Goal: Task Accomplishment & Management: Complete application form

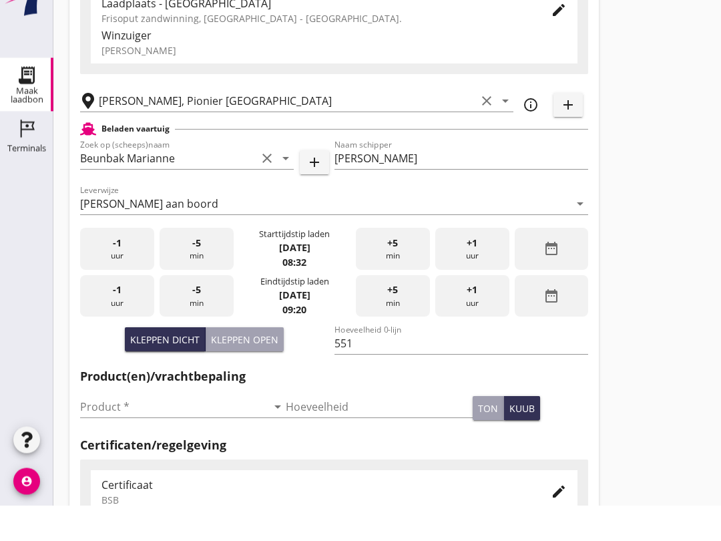
scroll to position [95, 0]
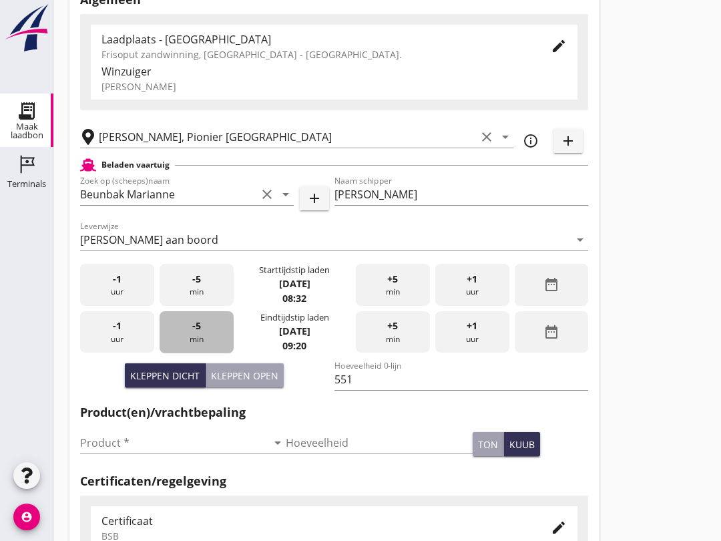
click at [189, 348] on div "-5 min" at bounding box center [197, 332] width 74 height 42
click at [137, 453] on input "Product *" at bounding box center [173, 442] width 187 height 21
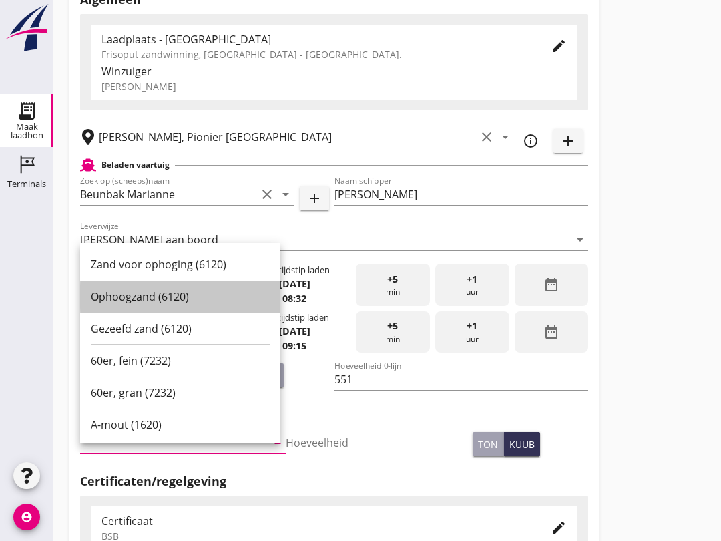
click at [174, 297] on div "Ophoogzand (6120)" at bounding box center [180, 296] width 179 height 16
type input "Ophoogzand (6120)"
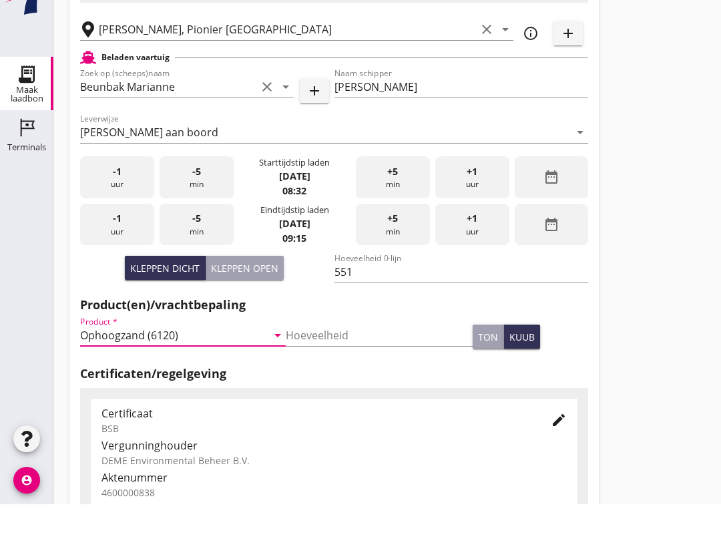
scroll to position [425, 0]
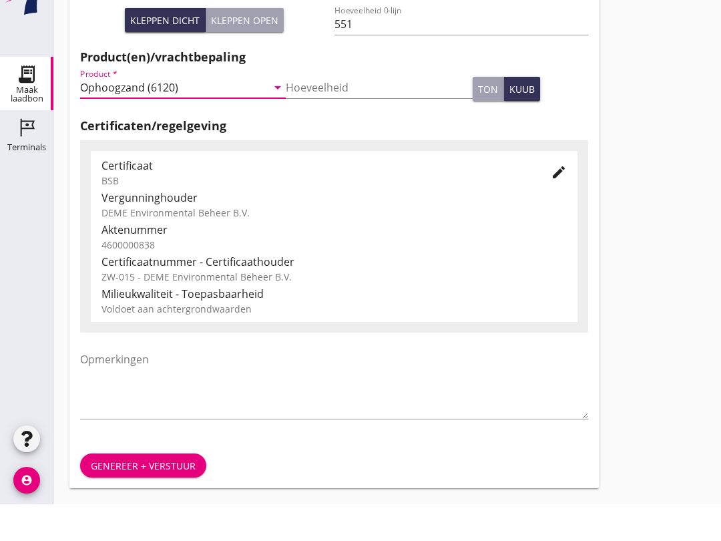
click at [179, 495] on div "Genereer + verstuur" at bounding box center [143, 502] width 105 height 14
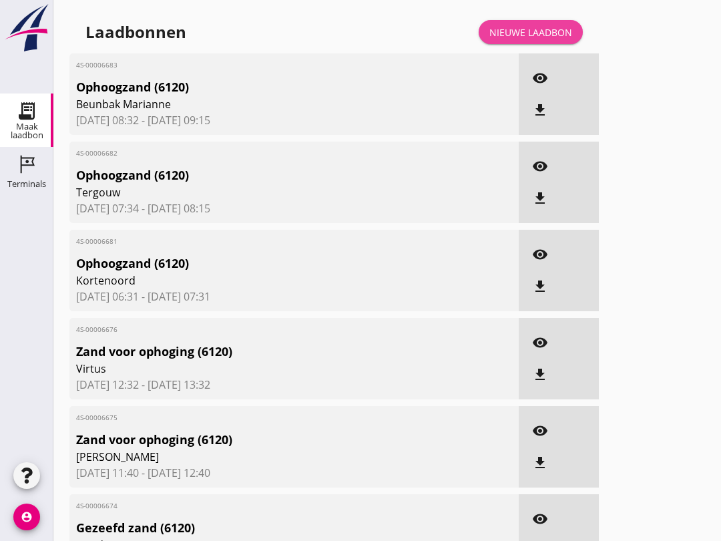
click at [533, 39] on div "Nieuwe laadbon" at bounding box center [530, 32] width 83 height 14
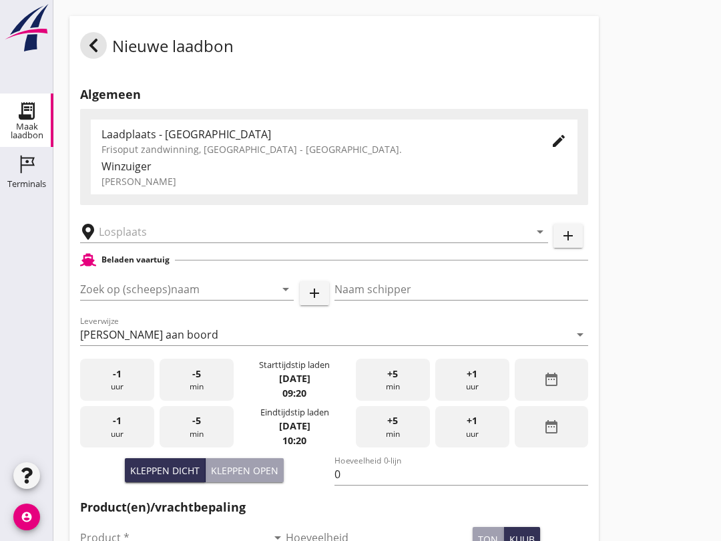
click at [139, 300] on input "Zoek op (scheeps)naam" at bounding box center [168, 288] width 176 height 21
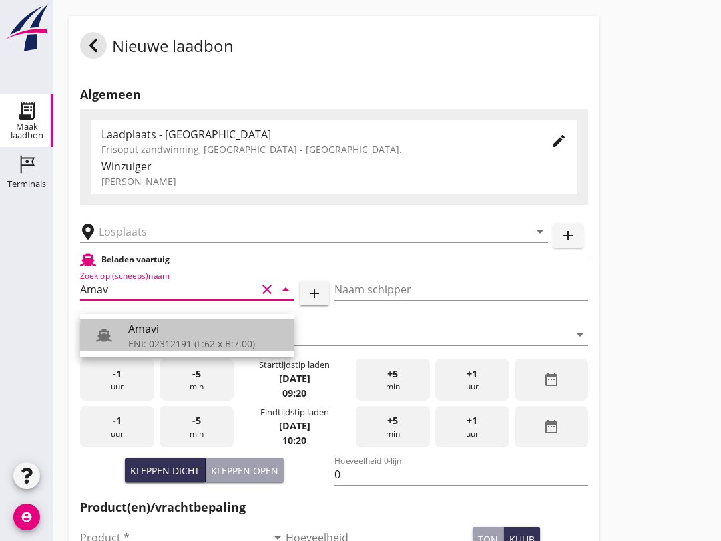
click at [183, 345] on div "ENI: 02312191 (L:62 x B:7.00)" at bounding box center [205, 343] width 155 height 14
type input "Amavi"
type input "[PERSON_NAME]"
type input "451"
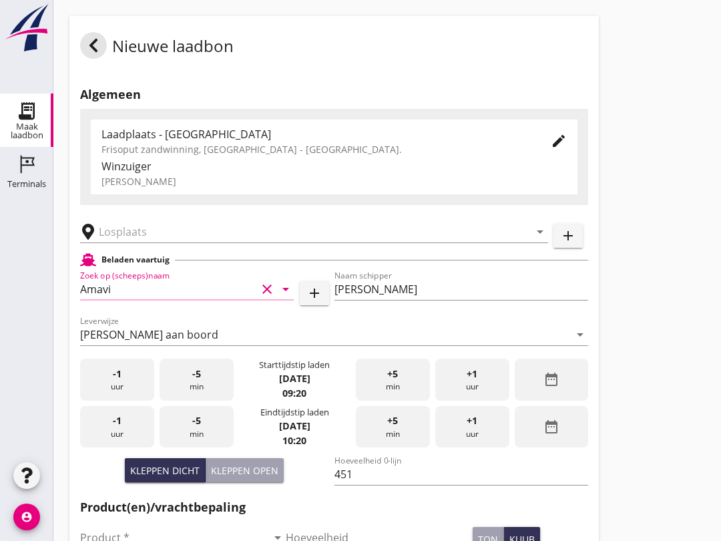
click at [175, 240] on input "text" at bounding box center [305, 231] width 412 height 21
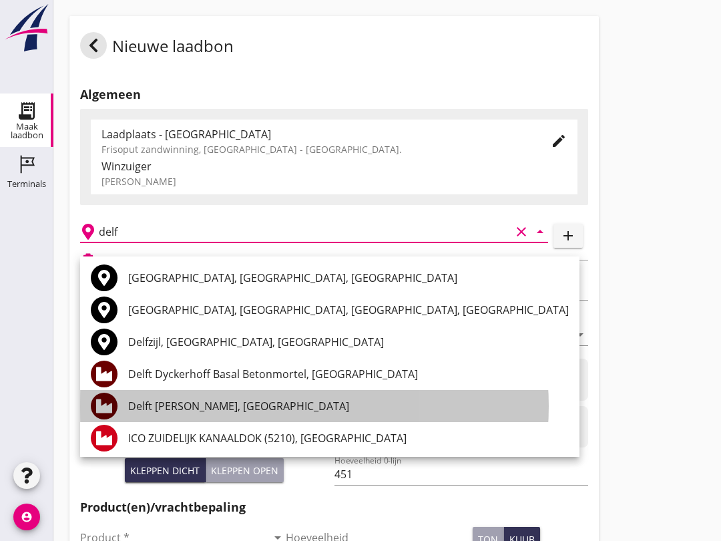
click at [243, 396] on div "Delft [PERSON_NAME], [GEOGRAPHIC_DATA]" at bounding box center [348, 406] width 441 height 32
type input "Delft [PERSON_NAME], [GEOGRAPHIC_DATA]"
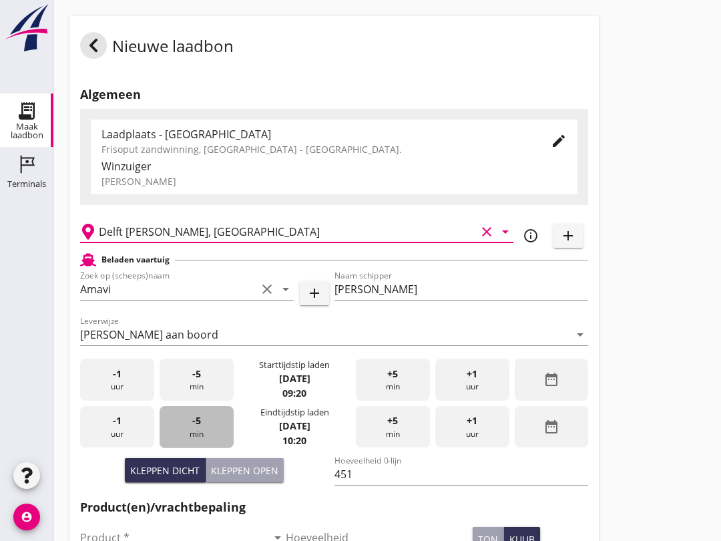
click at [204, 438] on div "-5 min" at bounding box center [197, 427] width 74 height 42
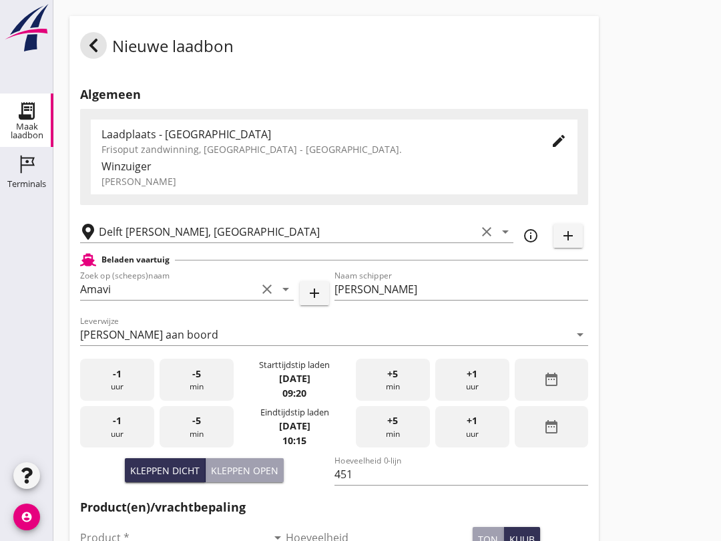
click at [199, 428] on span "-5" at bounding box center [196, 420] width 9 height 15
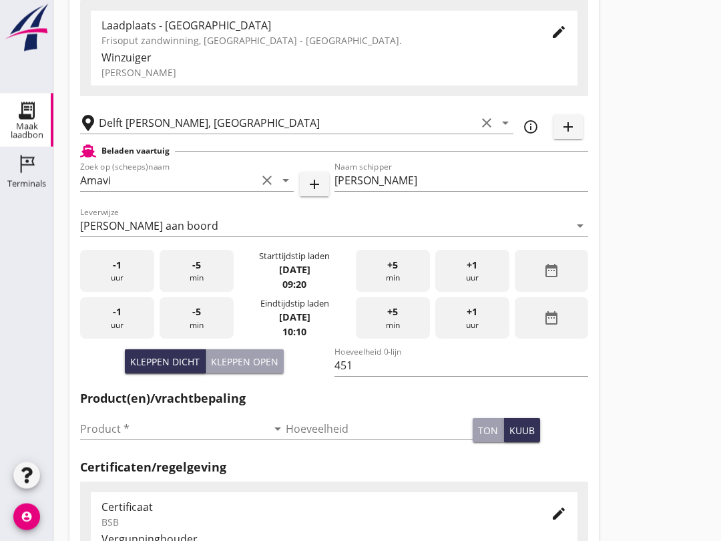
scroll to position [111, 0]
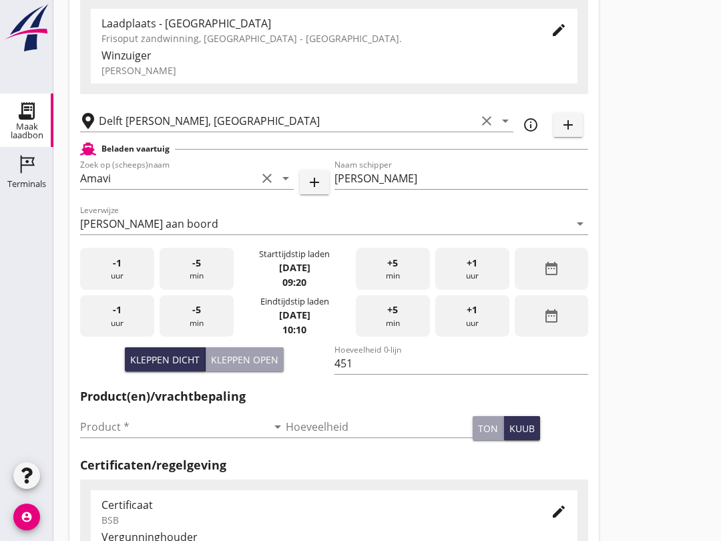
click at [165, 437] on input "Product *" at bounding box center [173, 426] width 187 height 21
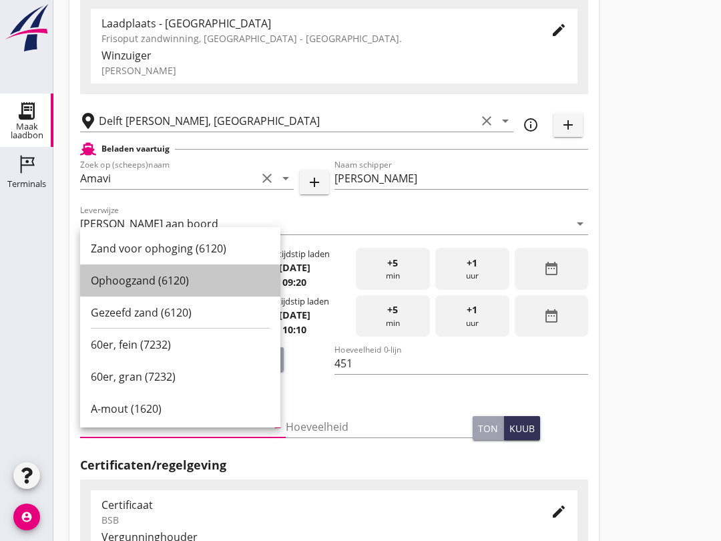
click at [162, 276] on div "Ophoogzand (6120)" at bounding box center [180, 280] width 179 height 16
type input "Ophoogzand (6120)"
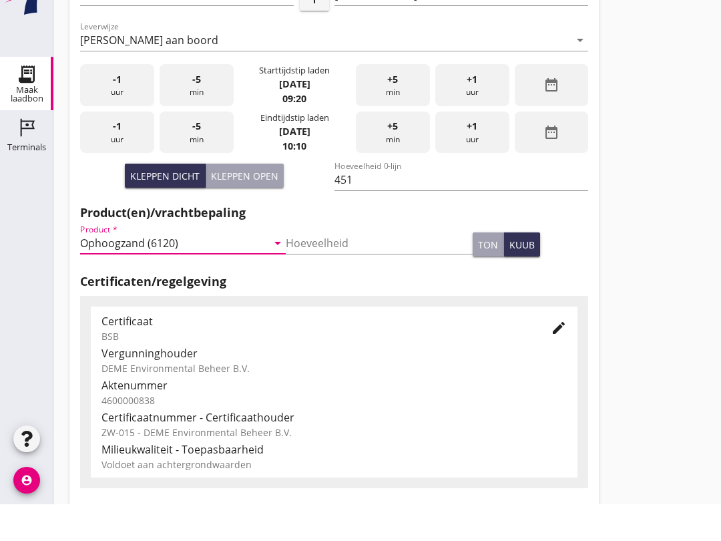
scroll to position [425, 0]
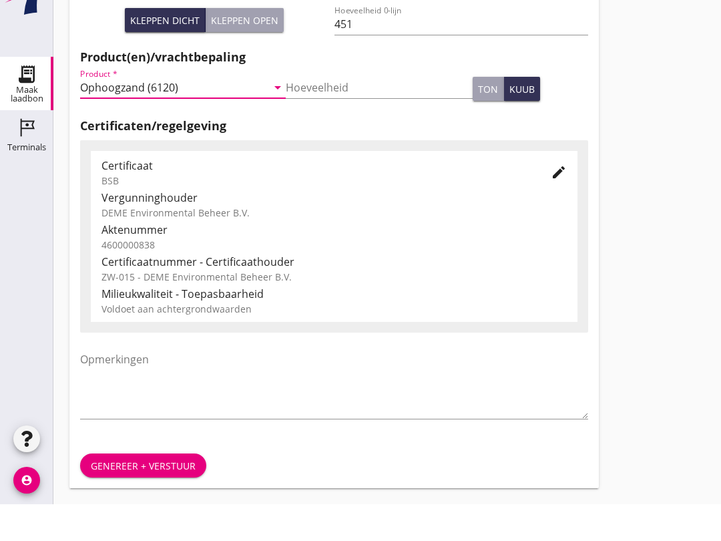
click at [171, 495] on div "Genereer + verstuur" at bounding box center [143, 502] width 105 height 14
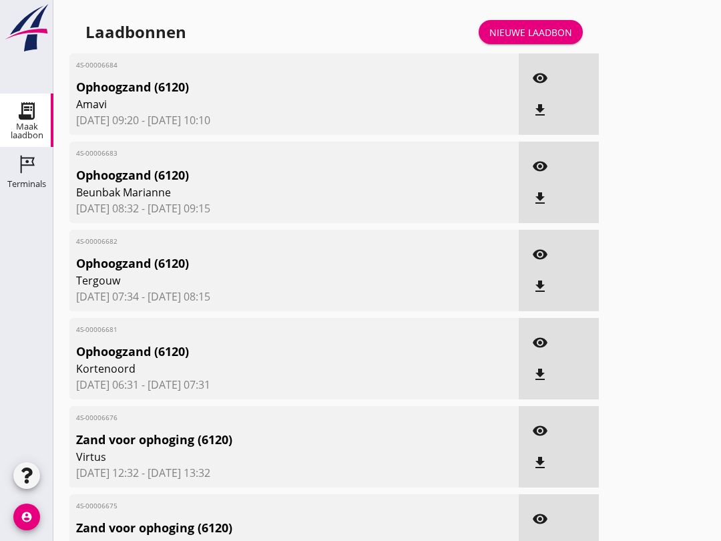
click at [541, 37] on link "Nieuwe laadbon" at bounding box center [531, 32] width 104 height 24
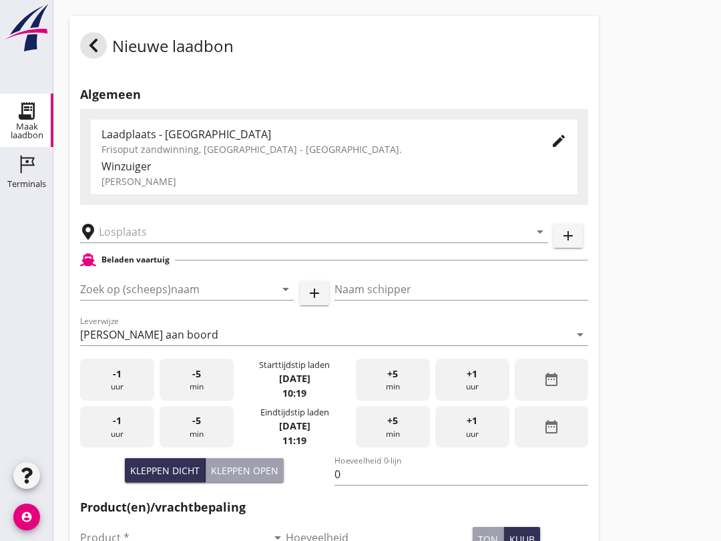
click at [148, 300] on input "Zoek op (scheeps)naam" at bounding box center [168, 288] width 176 height 21
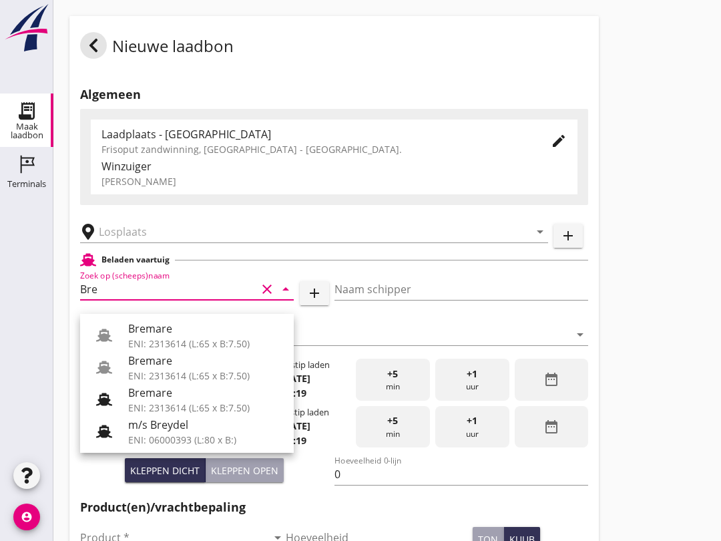
click at [192, 329] on div "Bremare" at bounding box center [205, 328] width 155 height 16
type input "Bremare"
type input "[PERSON_NAME]"
type input "429"
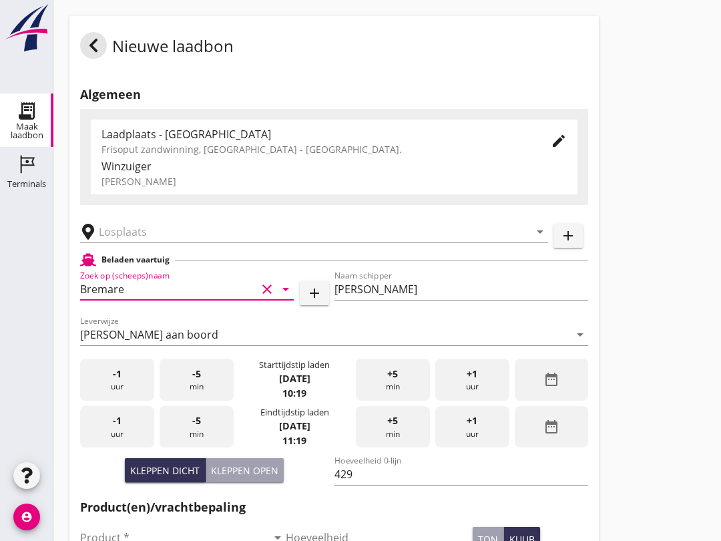
click at [176, 242] on input "text" at bounding box center [305, 231] width 412 height 21
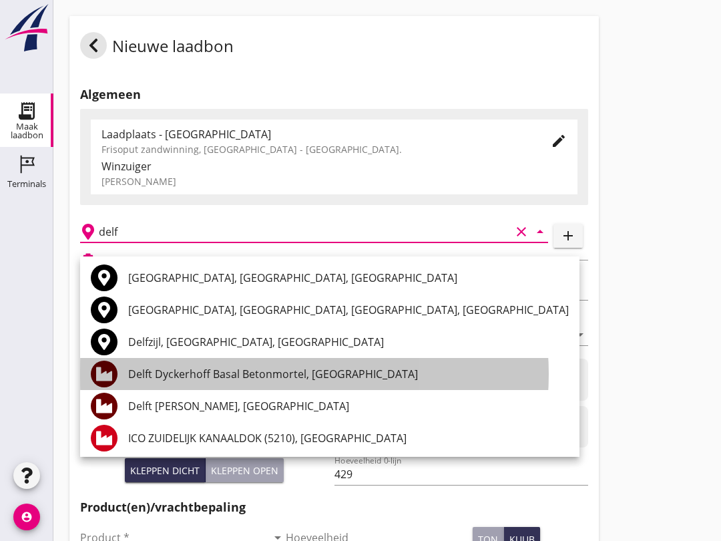
click at [255, 388] on div "Delft Dyckerhoff Basal Betonmortel, [GEOGRAPHIC_DATA]" at bounding box center [348, 374] width 441 height 32
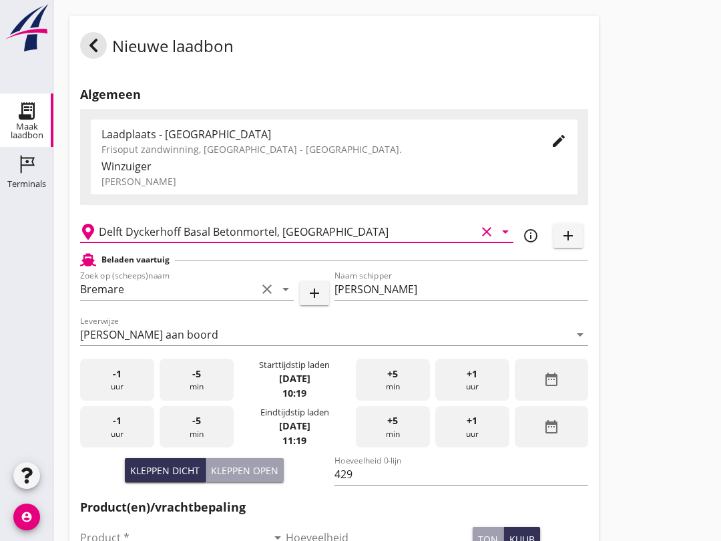
click at [350, 242] on input "Delft Dyckerhoff Basal Betonmortel, [GEOGRAPHIC_DATA]" at bounding box center [287, 231] width 377 height 21
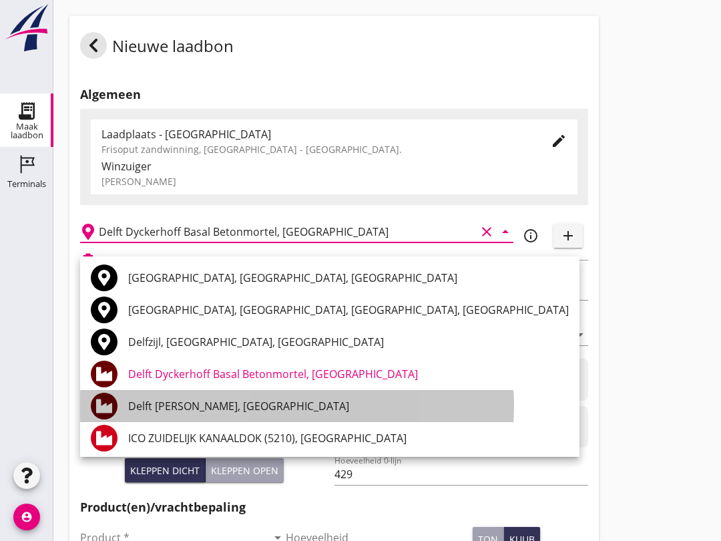
click at [235, 402] on div "Delft [PERSON_NAME], [GEOGRAPHIC_DATA]" at bounding box center [348, 406] width 441 height 16
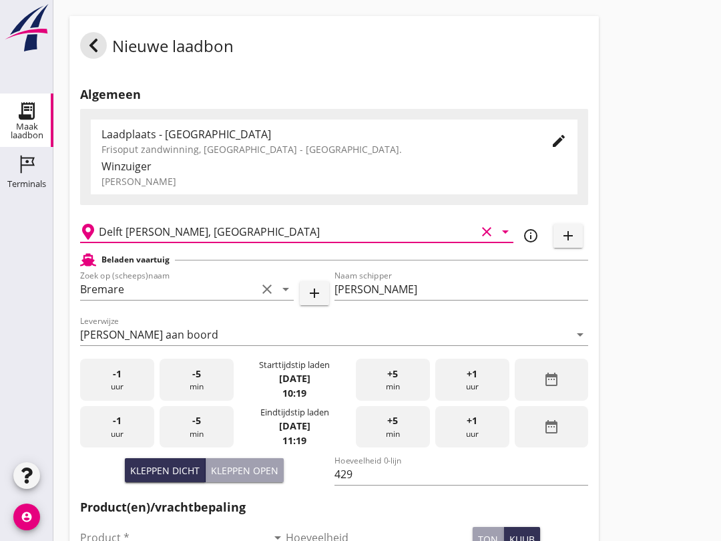
click at [258, 240] on input "Delft [PERSON_NAME], [GEOGRAPHIC_DATA]" at bounding box center [287, 231] width 377 height 21
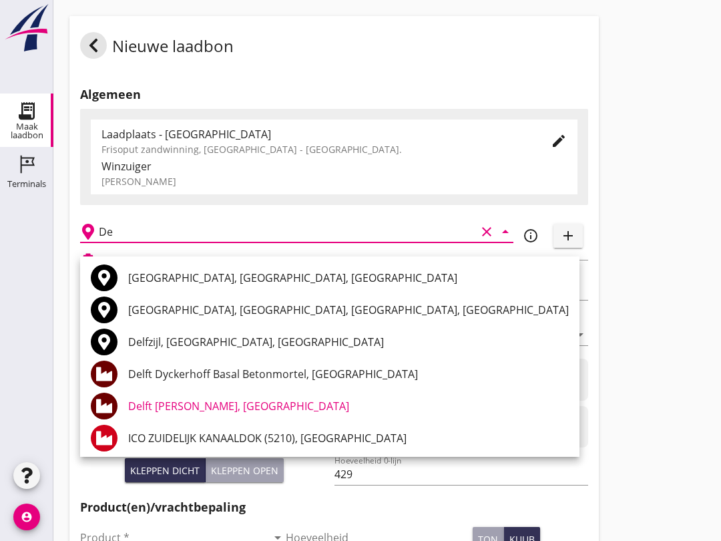
type input "D"
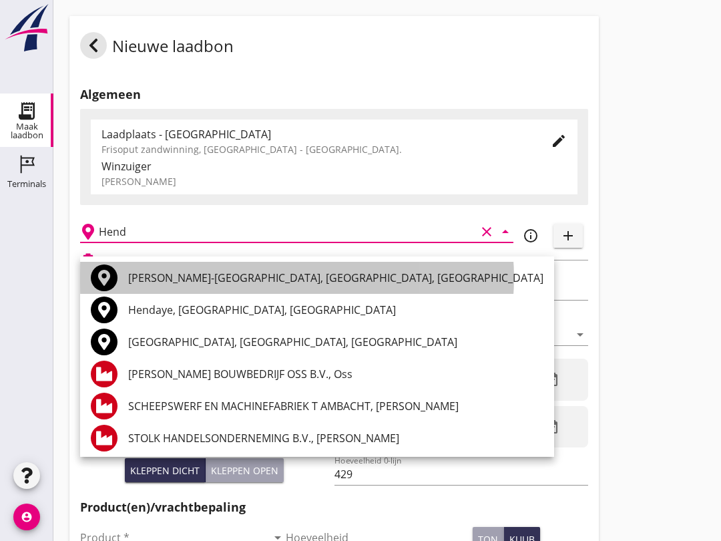
click at [323, 276] on div "[PERSON_NAME]-[GEOGRAPHIC_DATA], [GEOGRAPHIC_DATA], [GEOGRAPHIC_DATA]" at bounding box center [335, 278] width 415 height 16
type input "[PERSON_NAME]-[GEOGRAPHIC_DATA], [GEOGRAPHIC_DATA], [GEOGRAPHIC_DATA]"
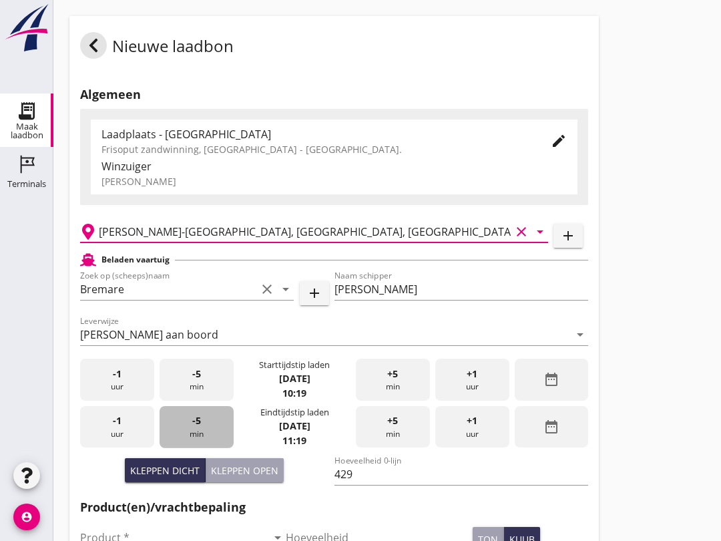
click at [186, 437] on div "-5 min" at bounding box center [197, 427] width 74 height 42
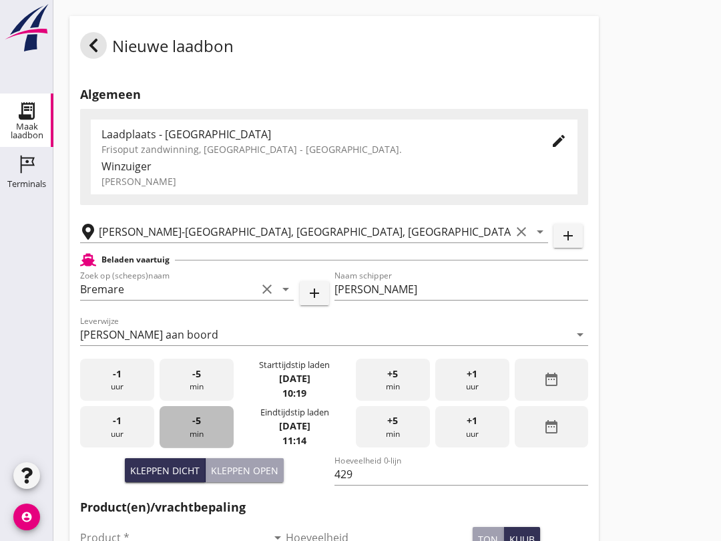
click at [194, 428] on span "-5" at bounding box center [196, 420] width 9 height 15
click at [203, 435] on div "-5 min" at bounding box center [197, 427] width 74 height 42
click at [204, 437] on div "-5 min" at bounding box center [197, 427] width 74 height 42
click at [206, 439] on div "-5 min" at bounding box center [197, 427] width 74 height 42
click at [198, 428] on span "-5" at bounding box center [196, 420] width 9 height 15
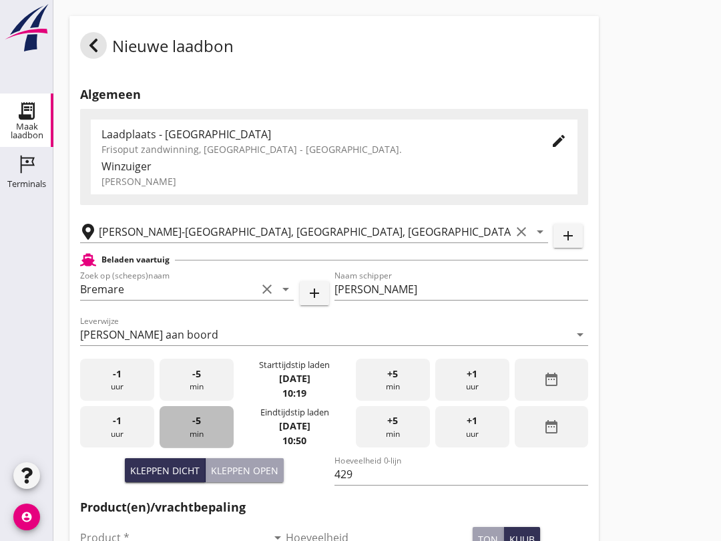
click at [204, 439] on div "-5 min" at bounding box center [197, 427] width 74 height 42
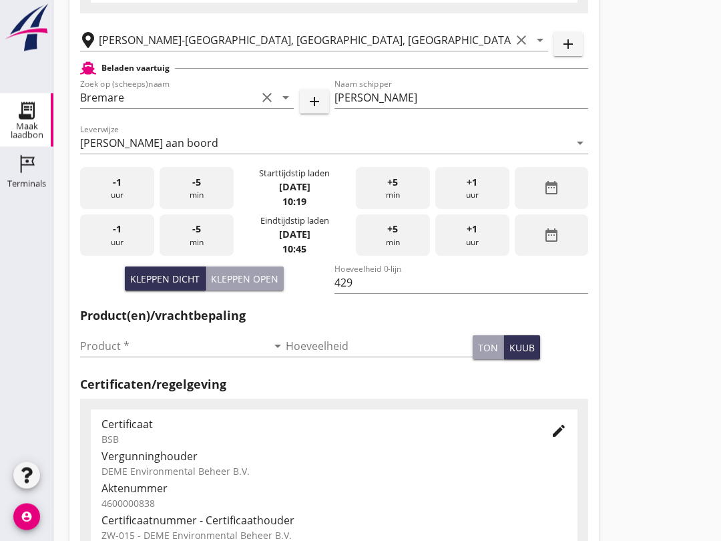
scroll to position [192, 0]
click at [142, 356] on input "Product *" at bounding box center [173, 345] width 187 height 21
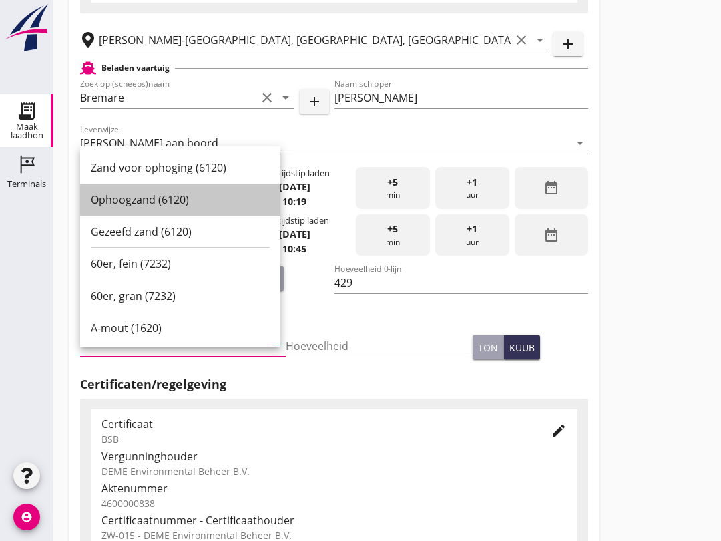
click at [183, 206] on div "Ophoogzand (6120)" at bounding box center [180, 200] width 179 height 16
type input "Ophoogzand (6120)"
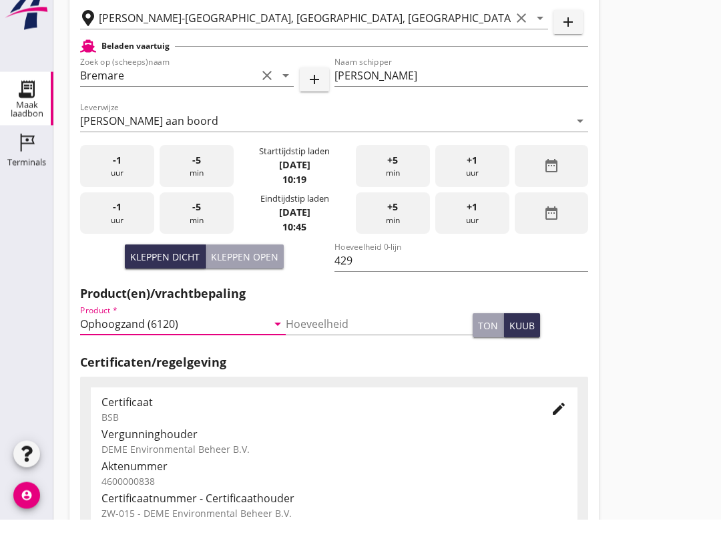
scroll to position [425, 0]
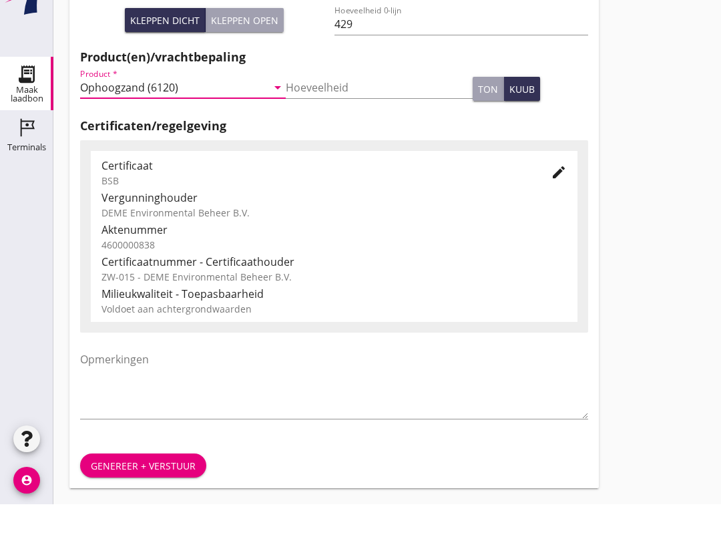
click at [156, 495] on div "Genereer + verstuur" at bounding box center [143, 502] width 105 height 14
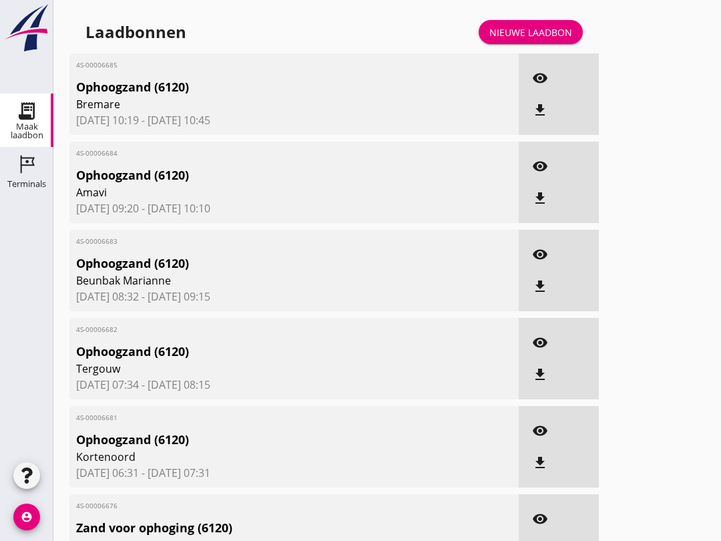
click at [553, 39] on div "Nieuwe laadbon" at bounding box center [530, 32] width 83 height 14
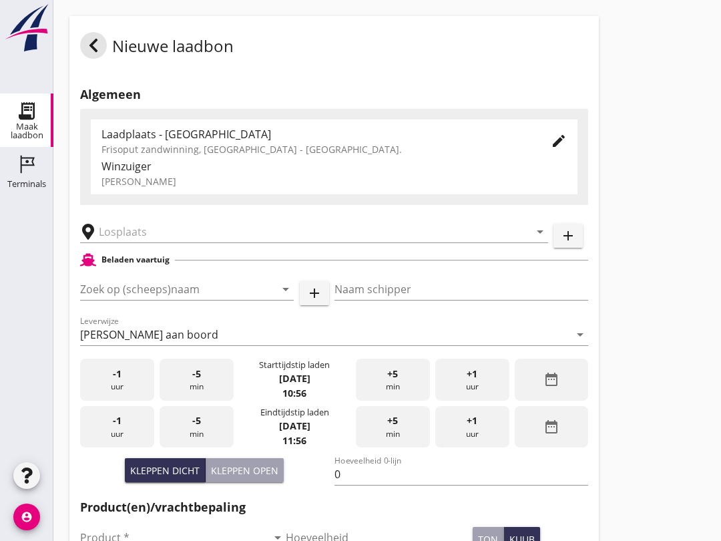
click at [126, 300] on input "Zoek op (scheeps)naam" at bounding box center [168, 288] width 176 height 21
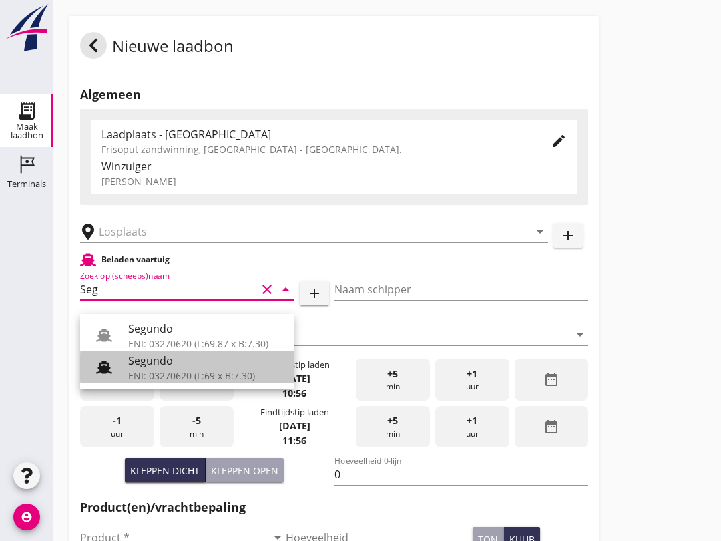
click at [175, 371] on div "ENI: 03270620 (L:69 x B:7.30)" at bounding box center [205, 375] width 155 height 14
type input "Segundo"
type input "[PERSON_NAME]"
type input "478"
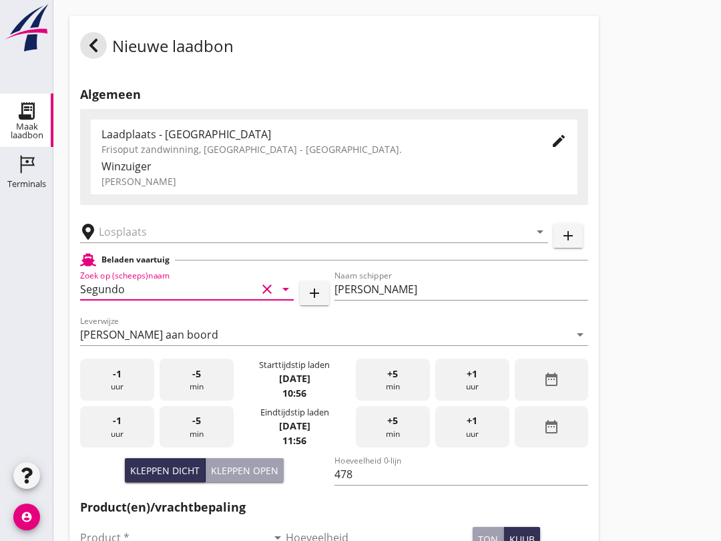
click at [227, 242] on input "text" at bounding box center [305, 231] width 412 height 21
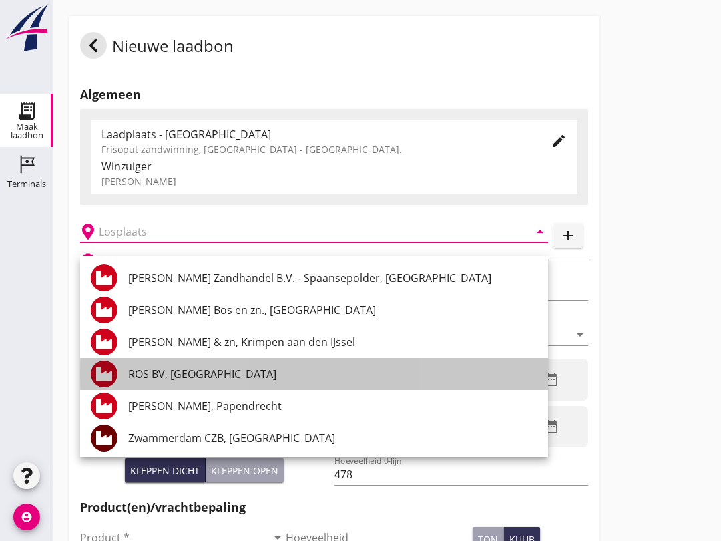
click at [226, 376] on div "ROS BV, [GEOGRAPHIC_DATA]" at bounding box center [332, 374] width 409 height 16
type input "ROS BV, [GEOGRAPHIC_DATA]"
